Goal: Task Accomplishment & Management: Manage account settings

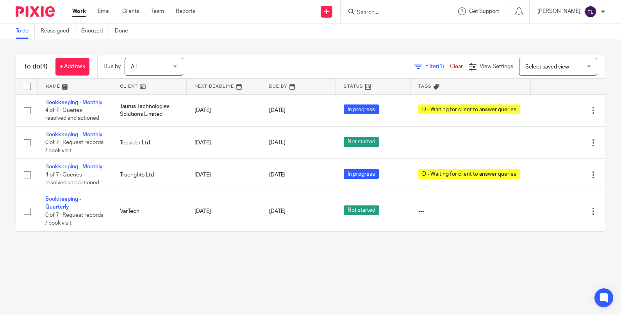
click at [229, 247] on div "To do (4) + Add task Due by All All Today Tomorrow This week Next week This mon…" at bounding box center [310, 143] width 621 height 208
click at [141, 66] on span "All" at bounding box center [151, 66] width 41 height 16
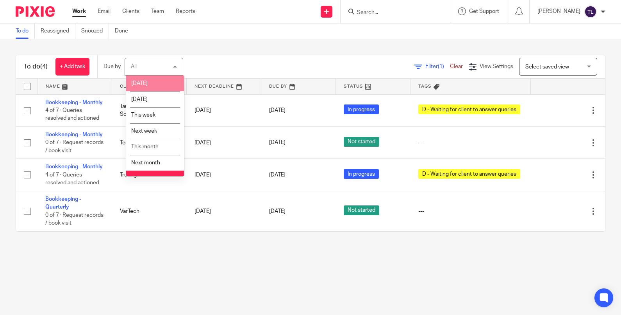
click at [151, 84] on li "[DATE]" at bounding box center [155, 83] width 58 height 16
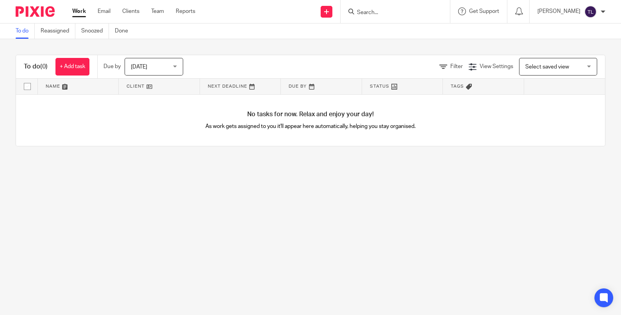
click at [152, 66] on span "[DATE]" at bounding box center [151, 66] width 41 height 16
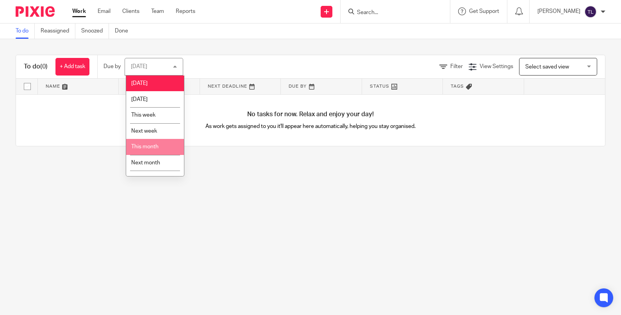
scroll to position [11, 0]
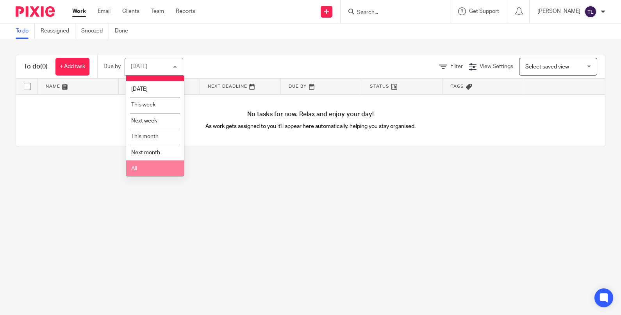
click at [141, 166] on li "All" at bounding box center [155, 168] width 58 height 16
